Goal: Information Seeking & Learning: Learn about a topic

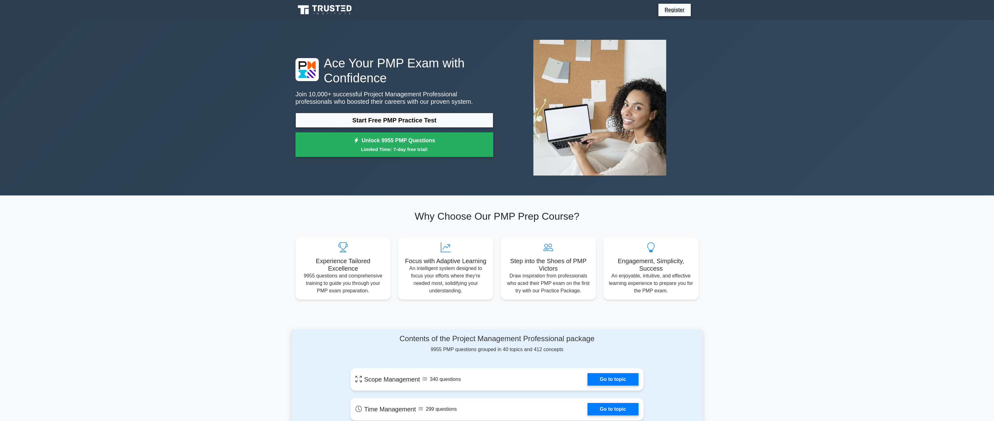
click at [373, 119] on link "Start Free PMP Practice Test" at bounding box center [394, 120] width 198 height 15
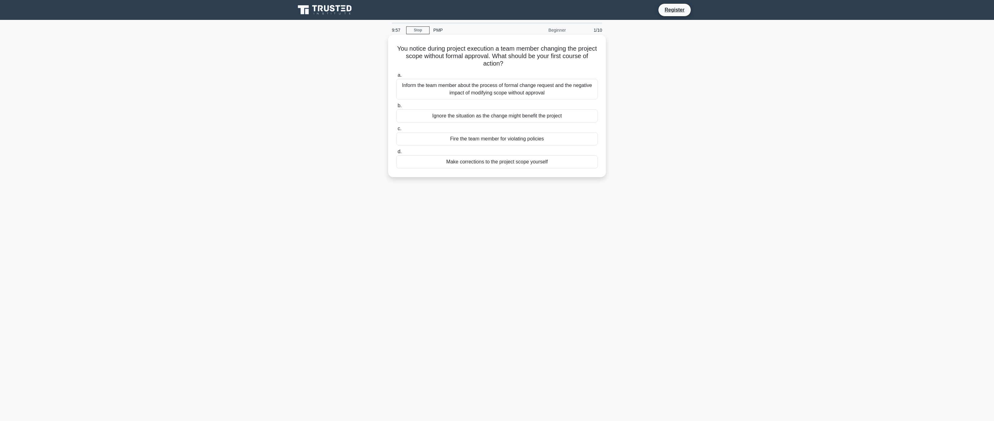
drag, startPoint x: 458, startPoint y: 49, endPoint x: 515, endPoint y: 65, distance: 58.5
click at [515, 65] on h5 "You notice during project execution a team member changing the project scope wi…" at bounding box center [497, 56] width 203 height 23
click at [378, 92] on div "You notice during project execution a team member changing the project scope wi…" at bounding box center [497, 111] width 410 height 150
click at [415, 91] on div "Inform the team member about the process of formal change request and the negat…" at bounding box center [497, 89] width 202 height 21
click at [396, 77] on input "a. Inform the team member about the process of formal change request and the ne…" at bounding box center [396, 75] width 0 height 4
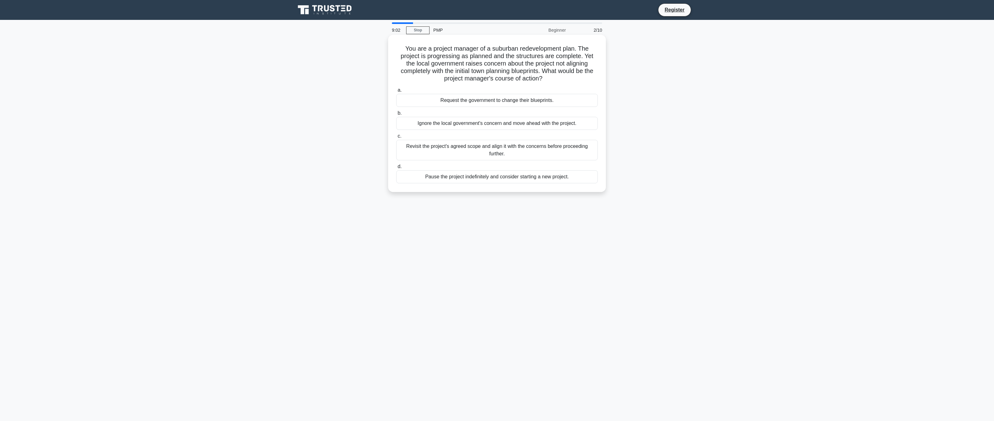
click at [472, 100] on div "Request the government to change their blueprints." at bounding box center [497, 100] width 202 height 13
click at [396, 92] on input "a. Request the government to change their blueprints." at bounding box center [396, 90] width 0 height 4
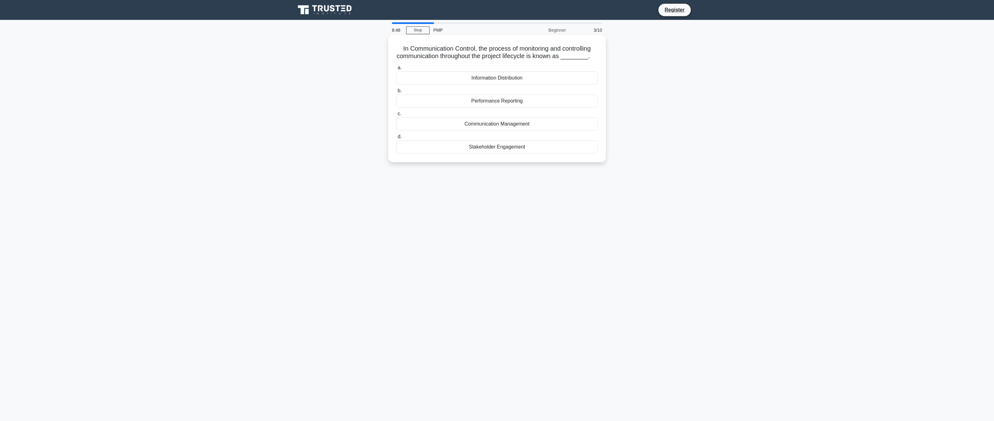
click at [469, 122] on div "Communication Management" at bounding box center [497, 124] width 202 height 13
click at [396, 116] on input "c. Communication Management" at bounding box center [396, 114] width 0 height 4
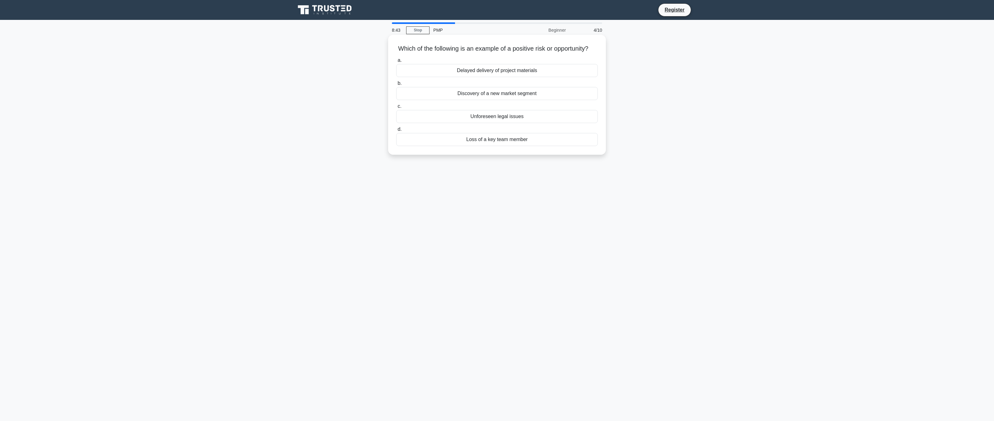
drag, startPoint x: 454, startPoint y: 49, endPoint x: 590, endPoint y: 49, distance: 135.3
click at [590, 49] on h5 "Which of the following is an example of a positive risk or opportunity? .spinne…" at bounding box center [497, 49] width 203 height 8
click at [582, 49] on h5 "Which of the following is an example of a positive risk or opportunity? .spinne…" at bounding box center [497, 49] width 203 height 8
click at [498, 94] on div "Discovery of a new market segment" at bounding box center [497, 93] width 202 height 13
click at [396, 86] on input "b. Discovery of a new market segment" at bounding box center [396, 83] width 0 height 4
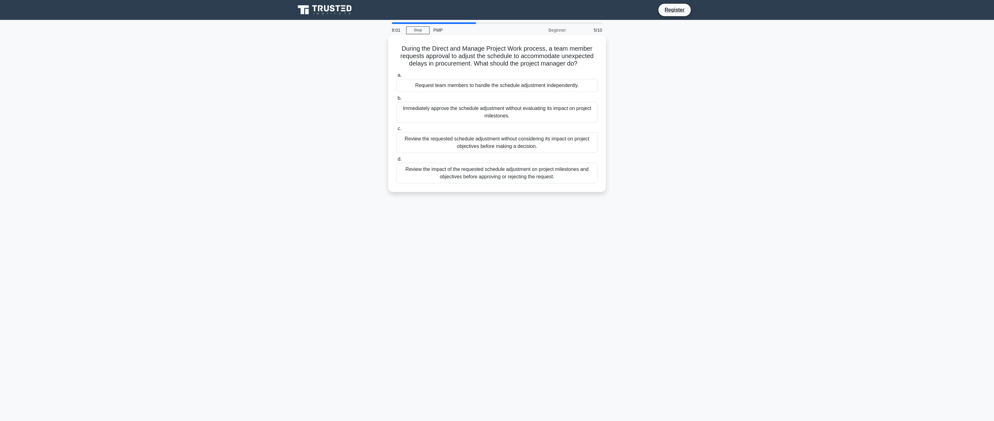
click at [508, 176] on div "Review the impact of the requested schedule adjustment on project milestones an…" at bounding box center [497, 173] width 202 height 21
click at [396, 161] on input "d. Review the impact of the requested schedule adjustment on project milestones…" at bounding box center [396, 159] width 0 height 4
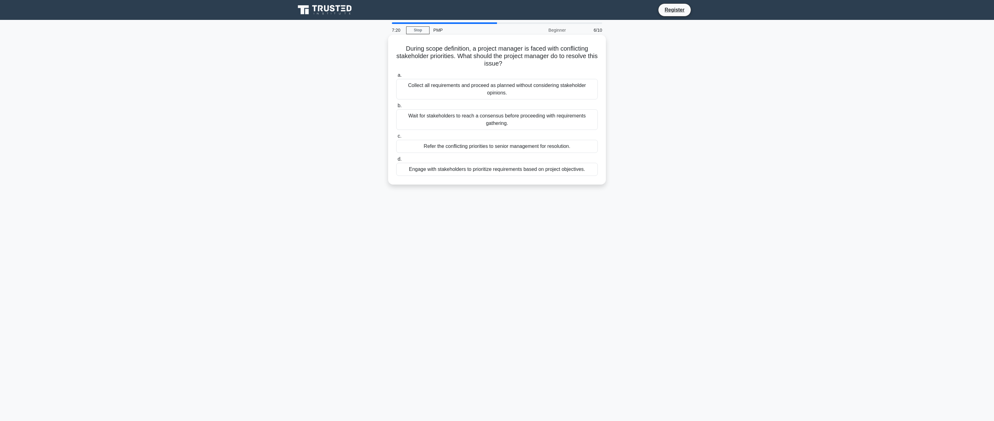
click at [505, 168] on div "Engage with stakeholders to prioritize requirements based on project objectives." at bounding box center [497, 169] width 202 height 13
click at [396, 161] on input "d. Engage with stakeholders to prioritize requirements based on project objecti…" at bounding box center [396, 159] width 0 height 4
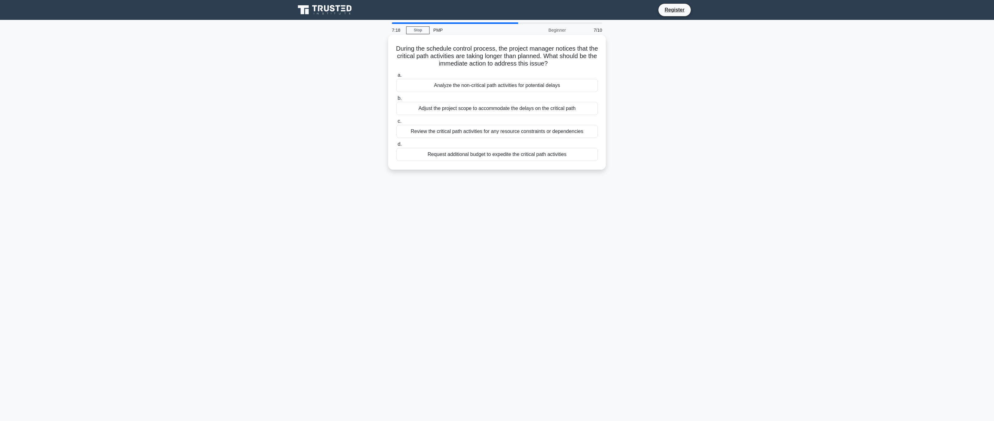
click at [471, 152] on div "Request additional budget to expedite the critical path activities" at bounding box center [497, 154] width 202 height 13
click at [396, 146] on input "d. Request additional budget to expedite the critical path activities" at bounding box center [396, 144] width 0 height 4
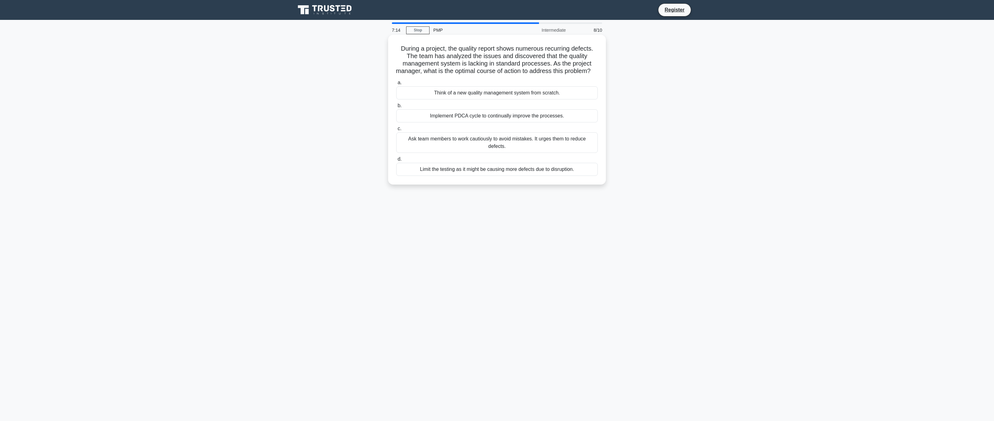
click at [486, 147] on div "Ask team members to work cautiously to avoid mistakes. It urges them to reduce …" at bounding box center [497, 142] width 202 height 21
click at [396, 131] on input "c. Ask team members to work cautiously to avoid mistakes. It urges them to redu…" at bounding box center [396, 129] width 0 height 4
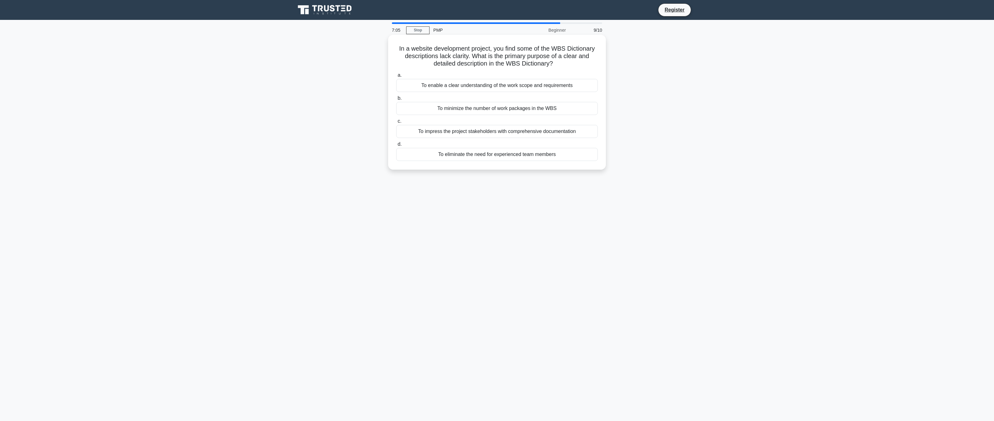
click at [487, 108] on div "To minimize the number of work packages in the WBS" at bounding box center [497, 108] width 202 height 13
click at [396, 100] on input "b. To minimize the number of work packages in the WBS" at bounding box center [396, 98] width 0 height 4
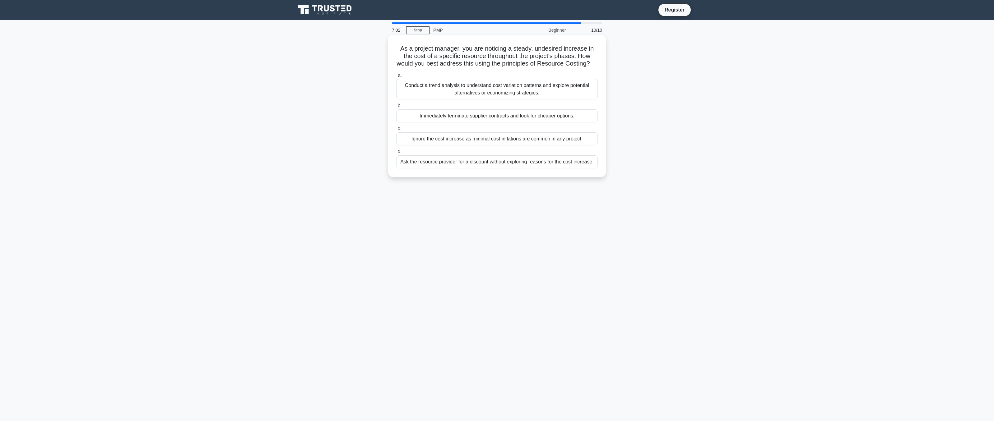
click at [470, 162] on div "Ask the resource provider for a discount without exploring reasons for the cost…" at bounding box center [497, 161] width 202 height 13
click at [396, 154] on input "d. Ask the resource provider for a discount without exploring reasons for the c…" at bounding box center [396, 152] width 0 height 4
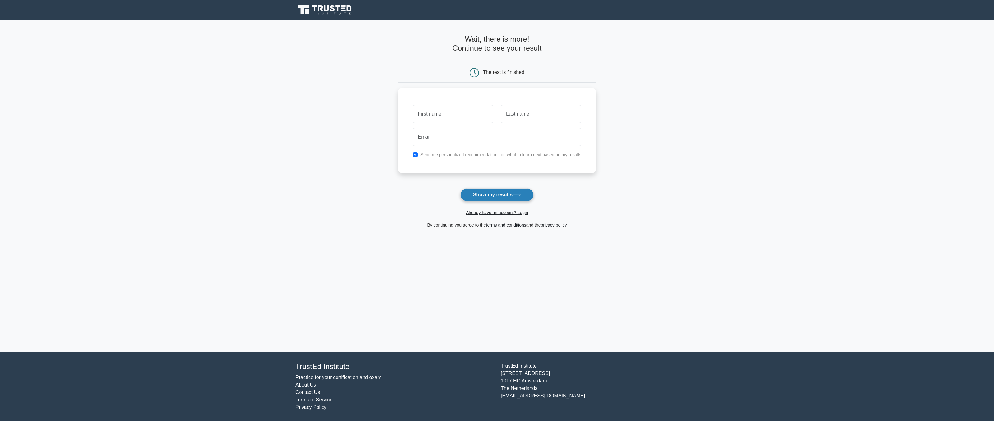
click at [482, 192] on button "Show my results" at bounding box center [496, 194] width 73 height 13
type input "Pawel"
type input "Slp"
type input "aaa@aaa.pl"
click at [490, 197] on button "Show my results" at bounding box center [496, 194] width 73 height 13
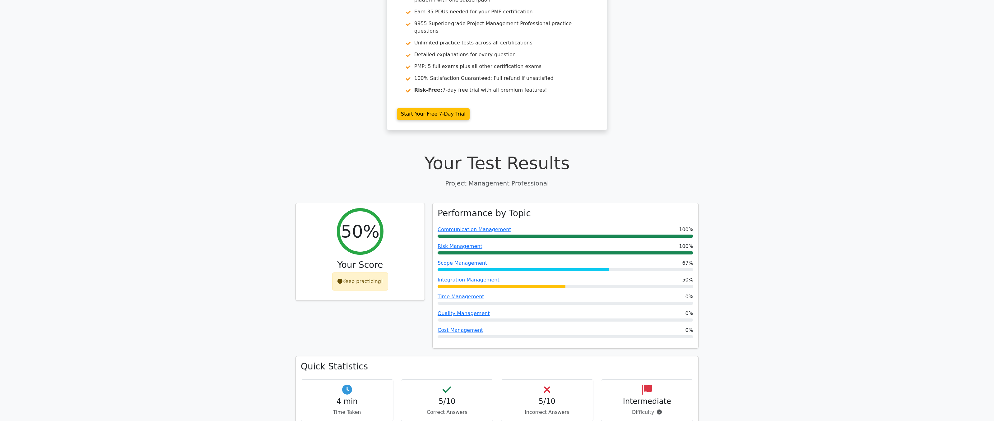
scroll to position [95, 0]
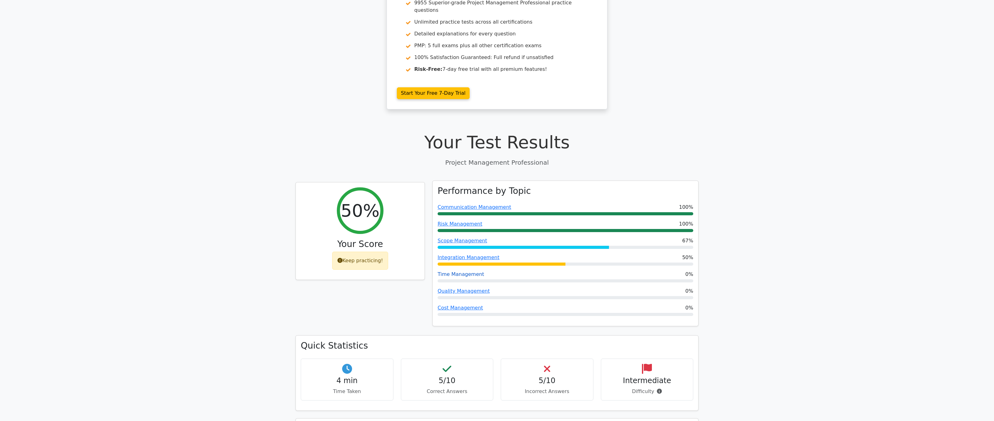
click at [457, 271] on link "Time Management" at bounding box center [461, 274] width 47 height 6
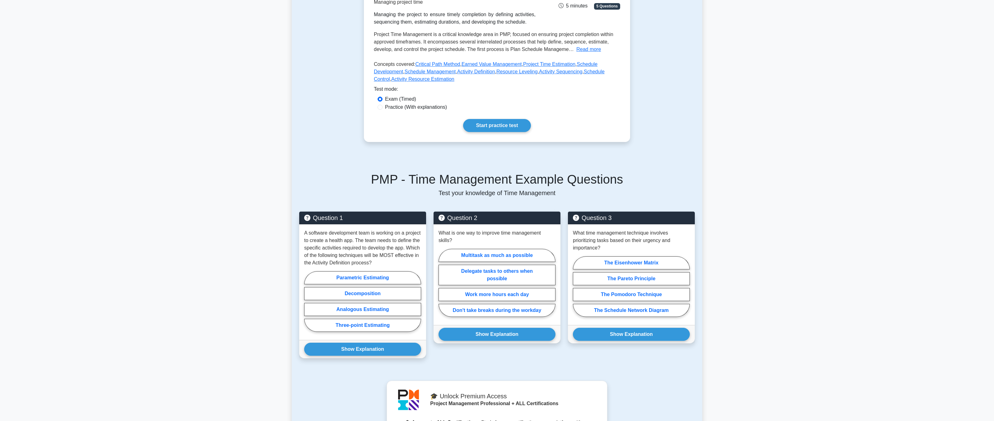
scroll to position [127, 0]
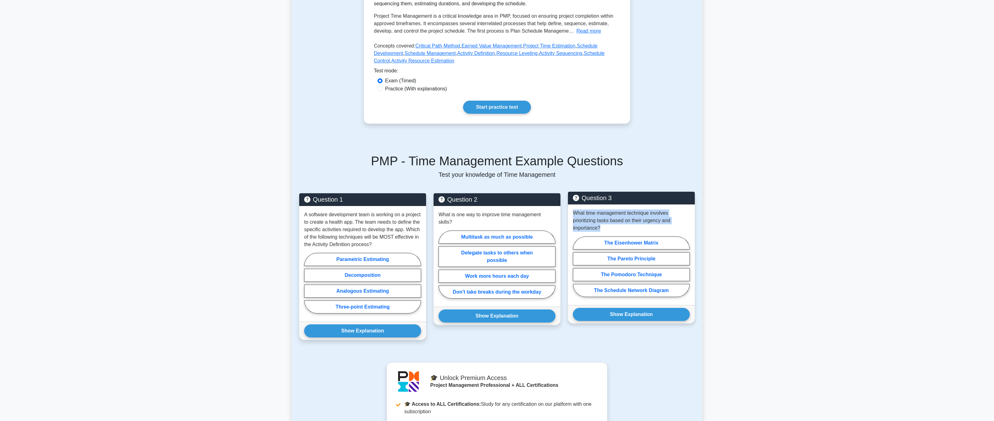
drag, startPoint x: 573, startPoint y: 214, endPoint x: 603, endPoint y: 230, distance: 33.2
click at [603, 230] on p "What time management technique involves prioritizing tasks based on their urgen…" at bounding box center [631, 221] width 117 height 22
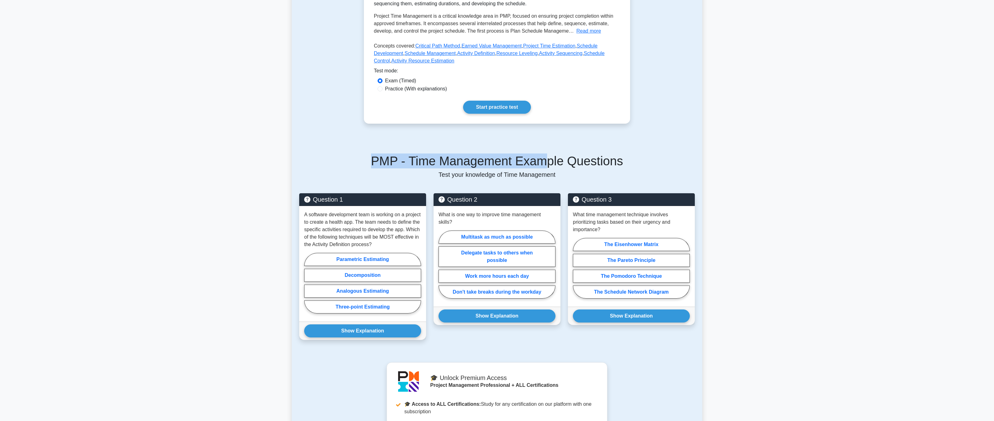
drag, startPoint x: 545, startPoint y: 160, endPoint x: 382, endPoint y: 163, distance: 162.7
click at [382, 163] on h5 "PMP - Time Management Example Questions" at bounding box center [497, 161] width 396 height 15
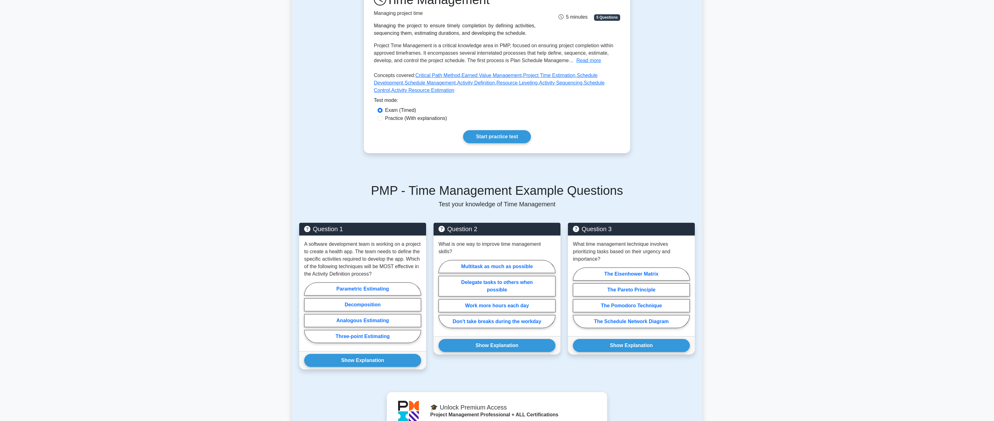
scroll to position [0, 0]
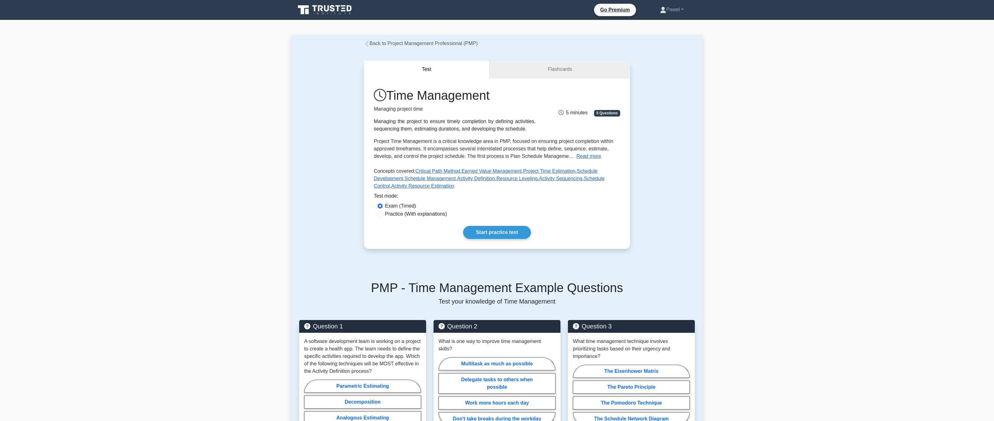
click at [571, 73] on link "Flashcards" at bounding box center [559, 70] width 141 height 18
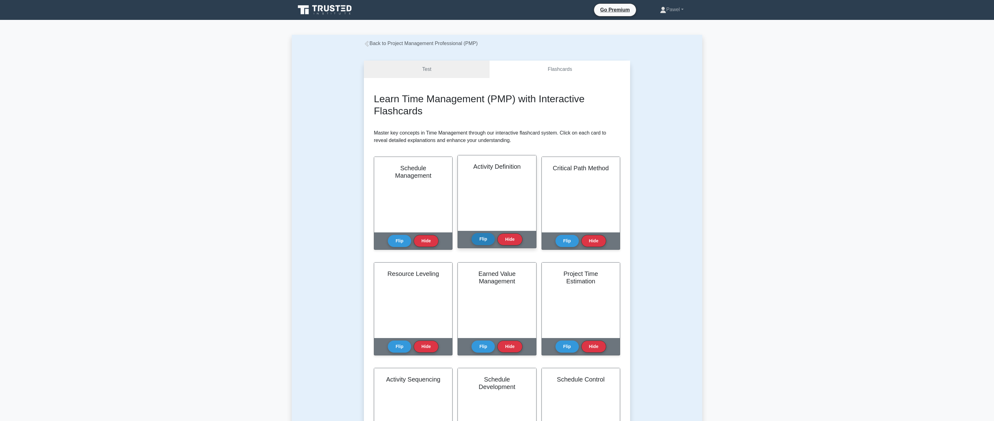
click at [483, 240] on button "Flip" at bounding box center [482, 239] width 23 height 12
click at [502, 241] on button "Hide" at bounding box center [509, 239] width 25 height 12
click at [481, 239] on button "Flip" at bounding box center [482, 239] width 23 height 12
click at [481, 188] on p "The Critical Path Method (CPM) is a widely used technique in project management…" at bounding box center [495, 293] width 61 height 261
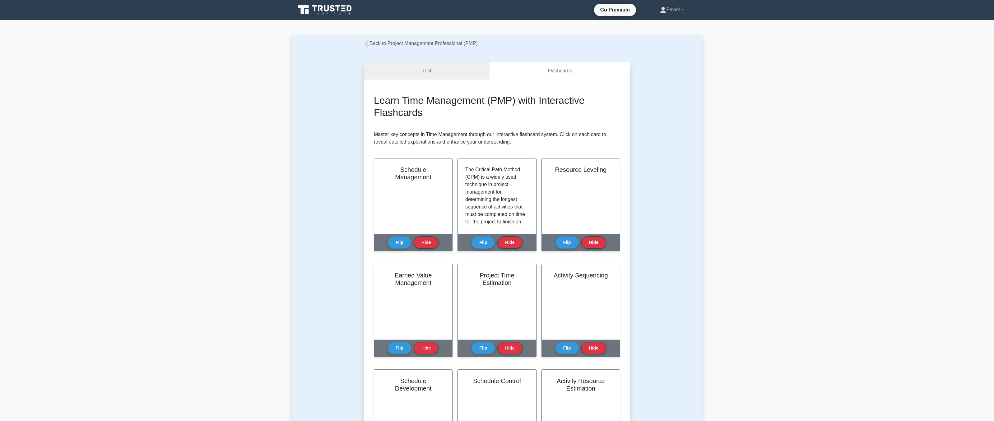
click at [322, 9] on icon at bounding box center [320, 8] width 5 height 6
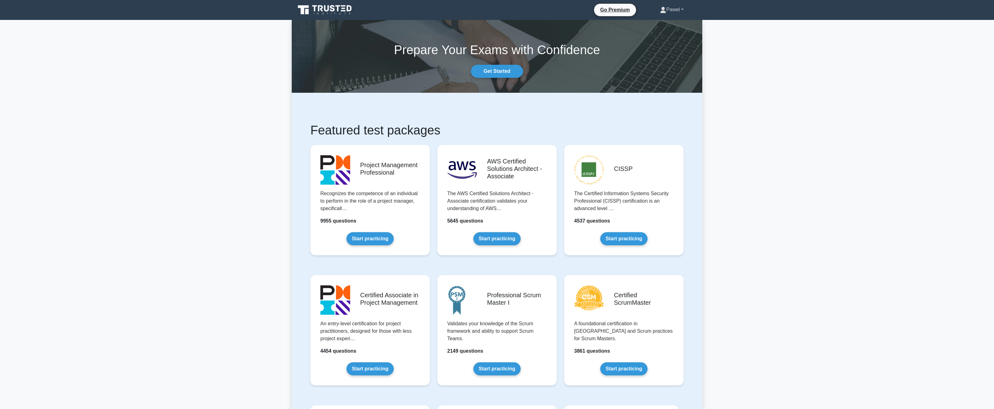
click at [671, 13] on link "Pawel" at bounding box center [671, 9] width 53 height 12
click at [661, 22] on link "Profile" at bounding box center [669, 24] width 49 height 10
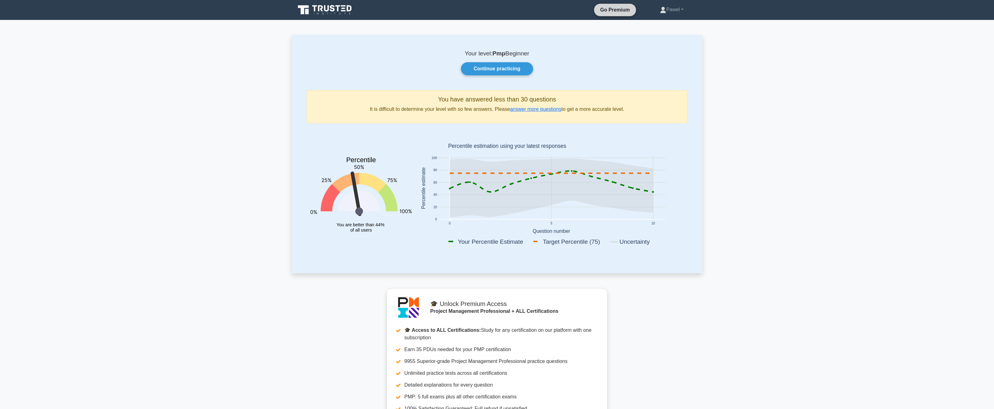
click at [606, 9] on link "Go Premium" at bounding box center [614, 10] width 37 height 8
